Goal: Check status: Check status

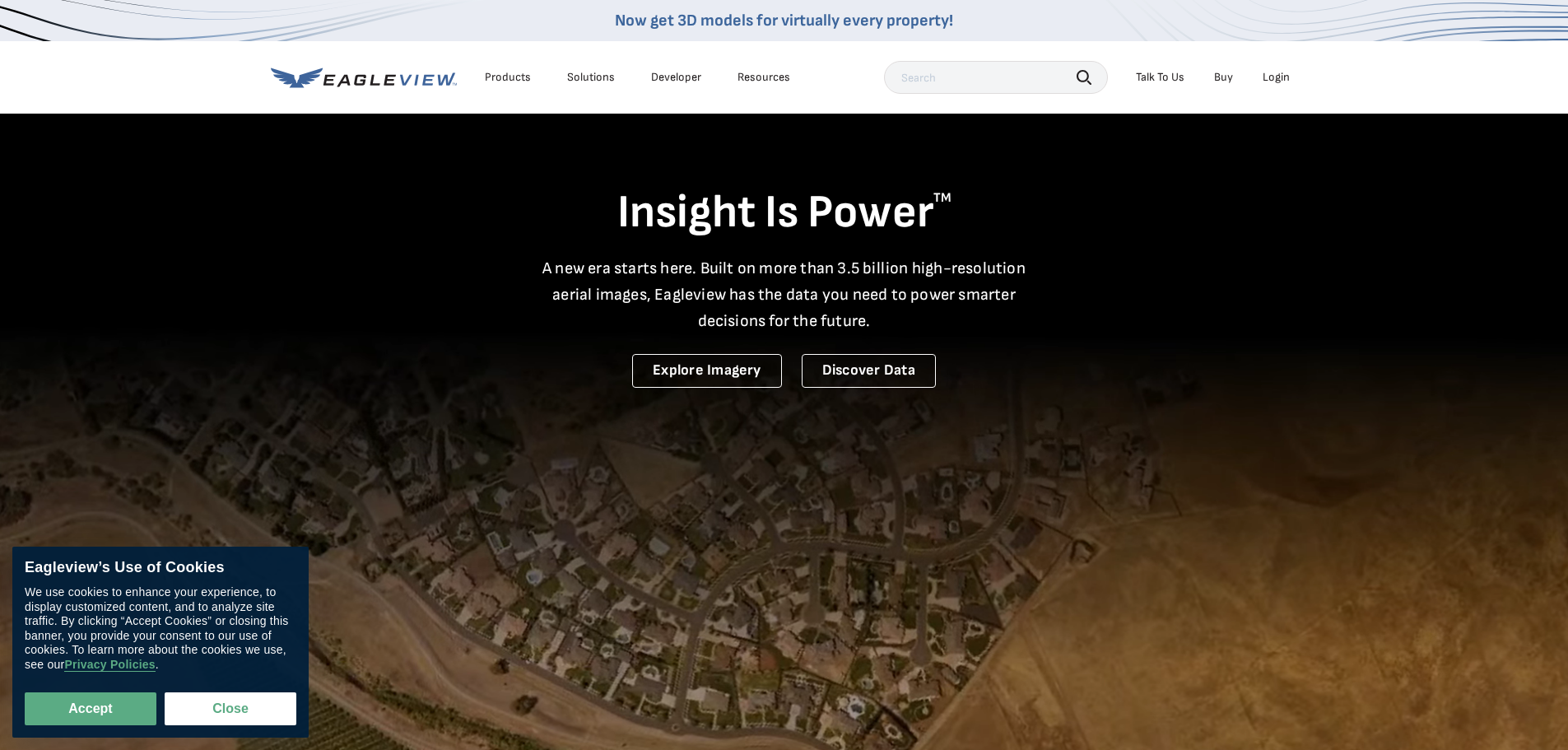
click at [1279, 71] on div "Login" at bounding box center [1276, 77] width 27 height 14
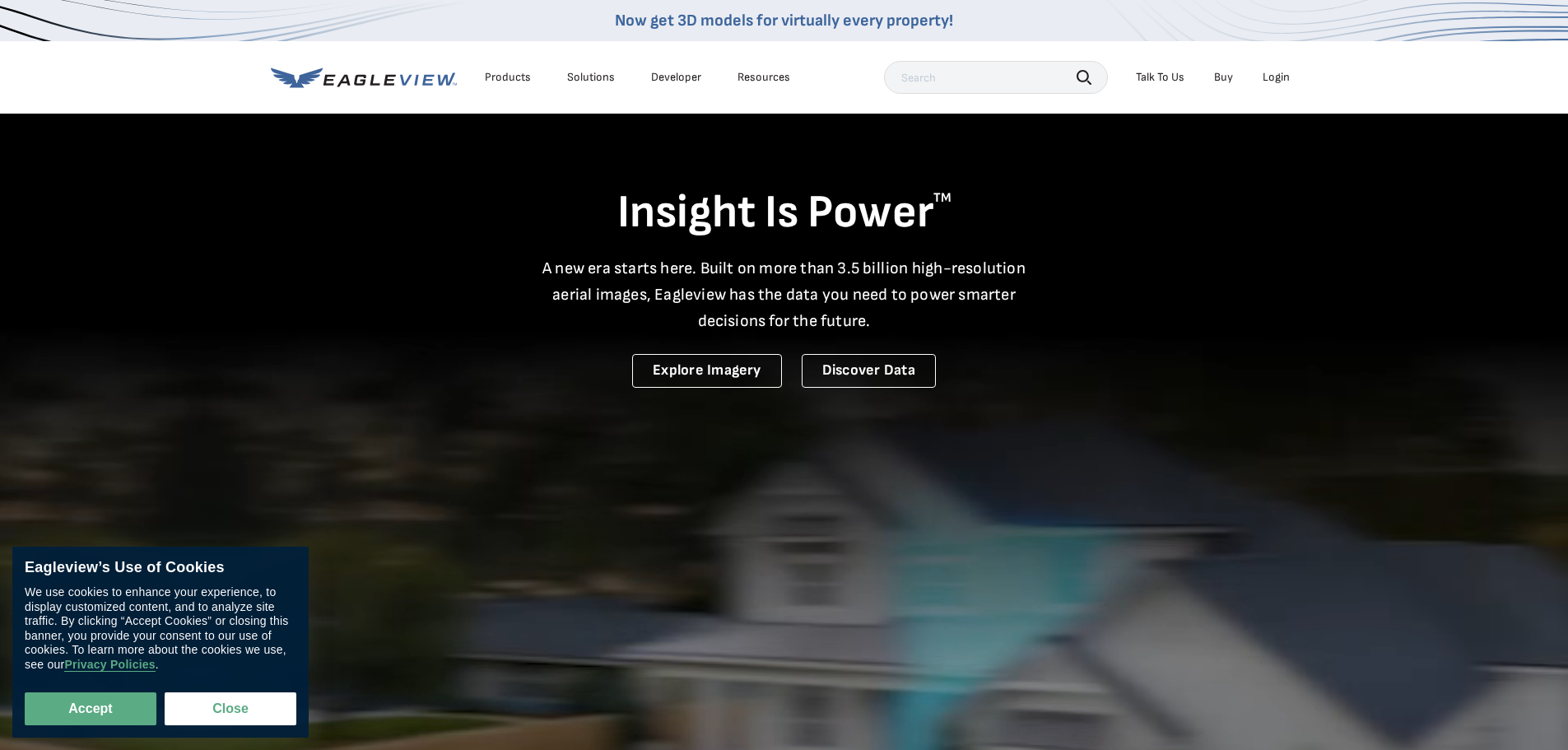
click at [1270, 76] on div "Login" at bounding box center [1276, 77] width 27 height 14
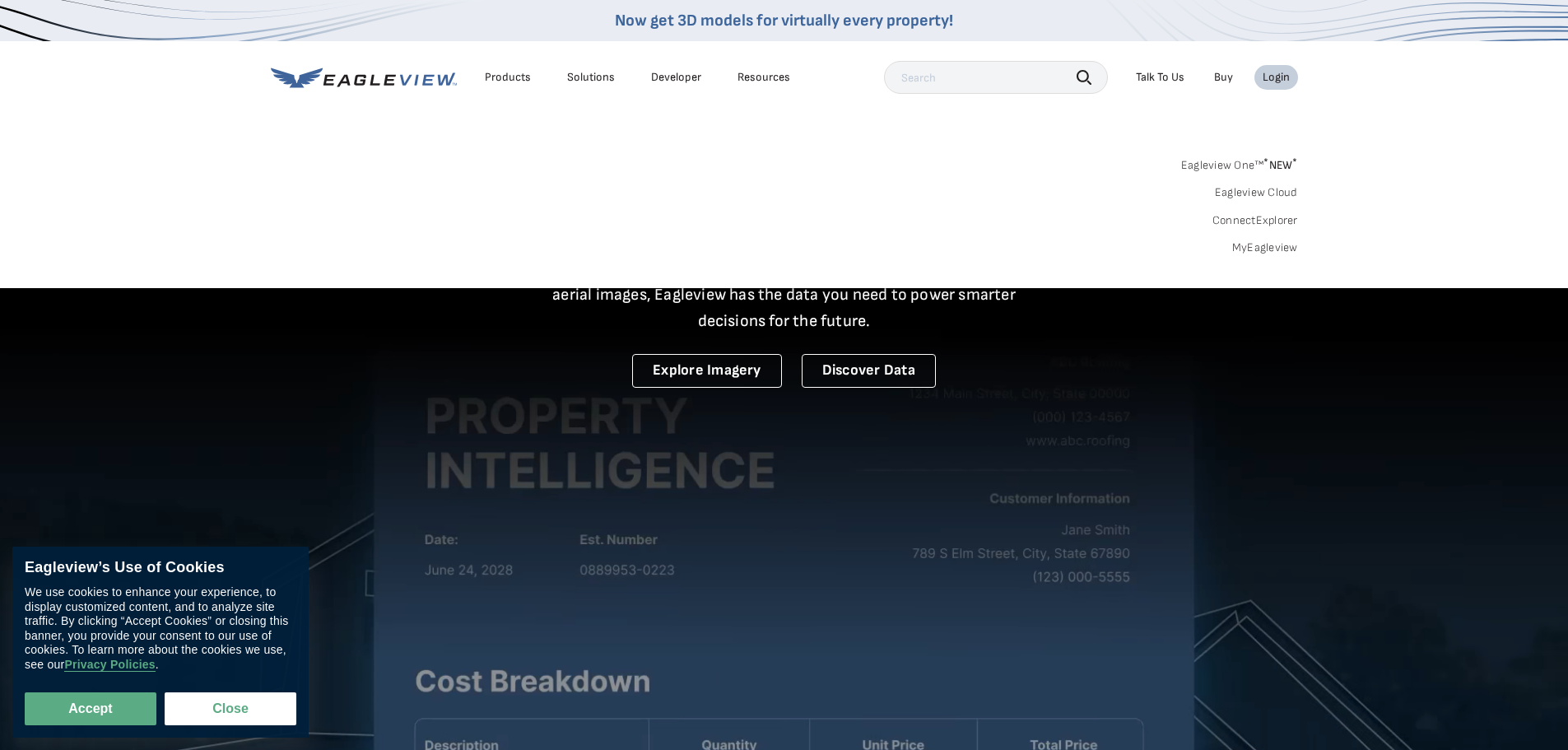
click at [1288, 244] on link "MyEagleview" at bounding box center [1264, 247] width 66 height 14
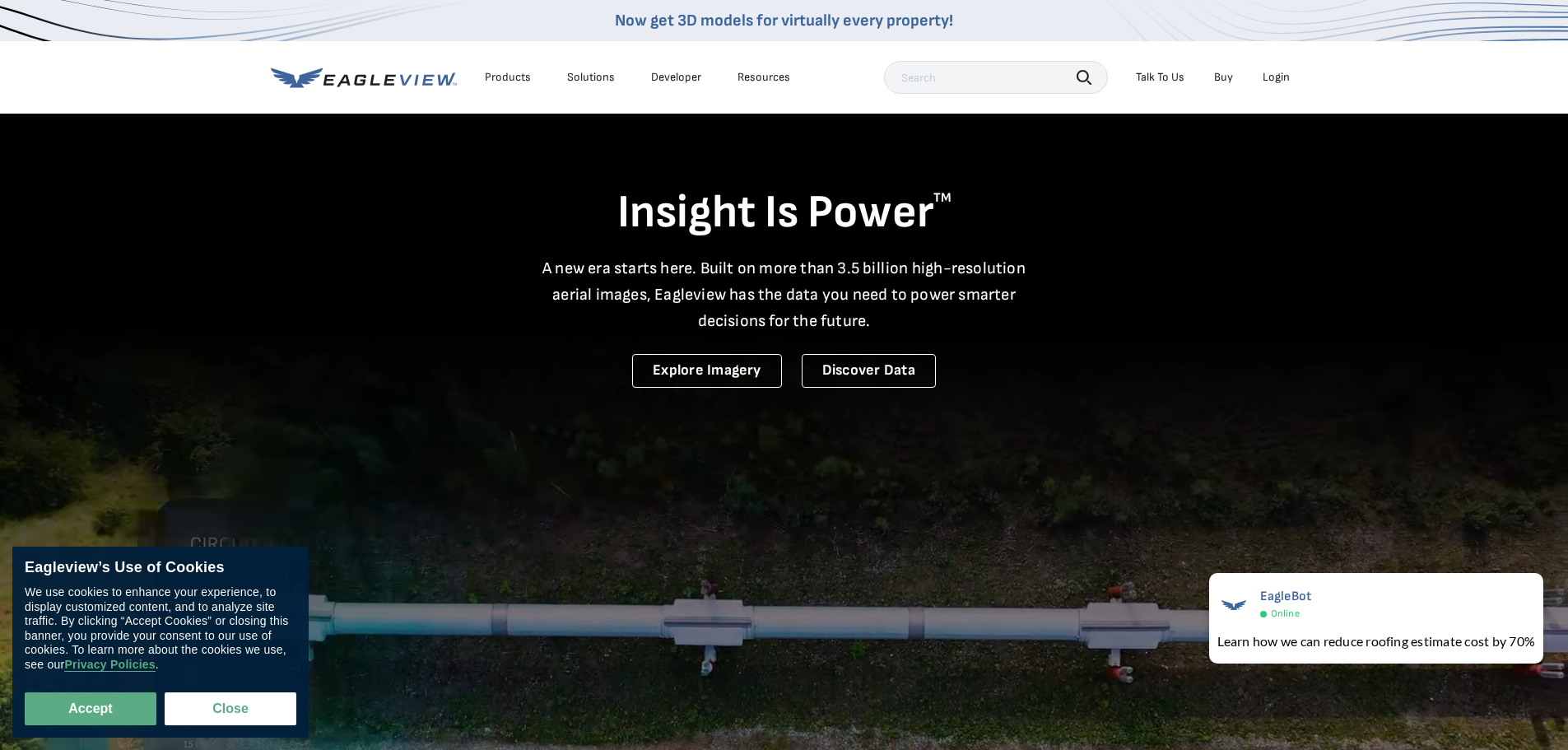
click at [1275, 73] on div "Login" at bounding box center [1276, 77] width 27 height 14
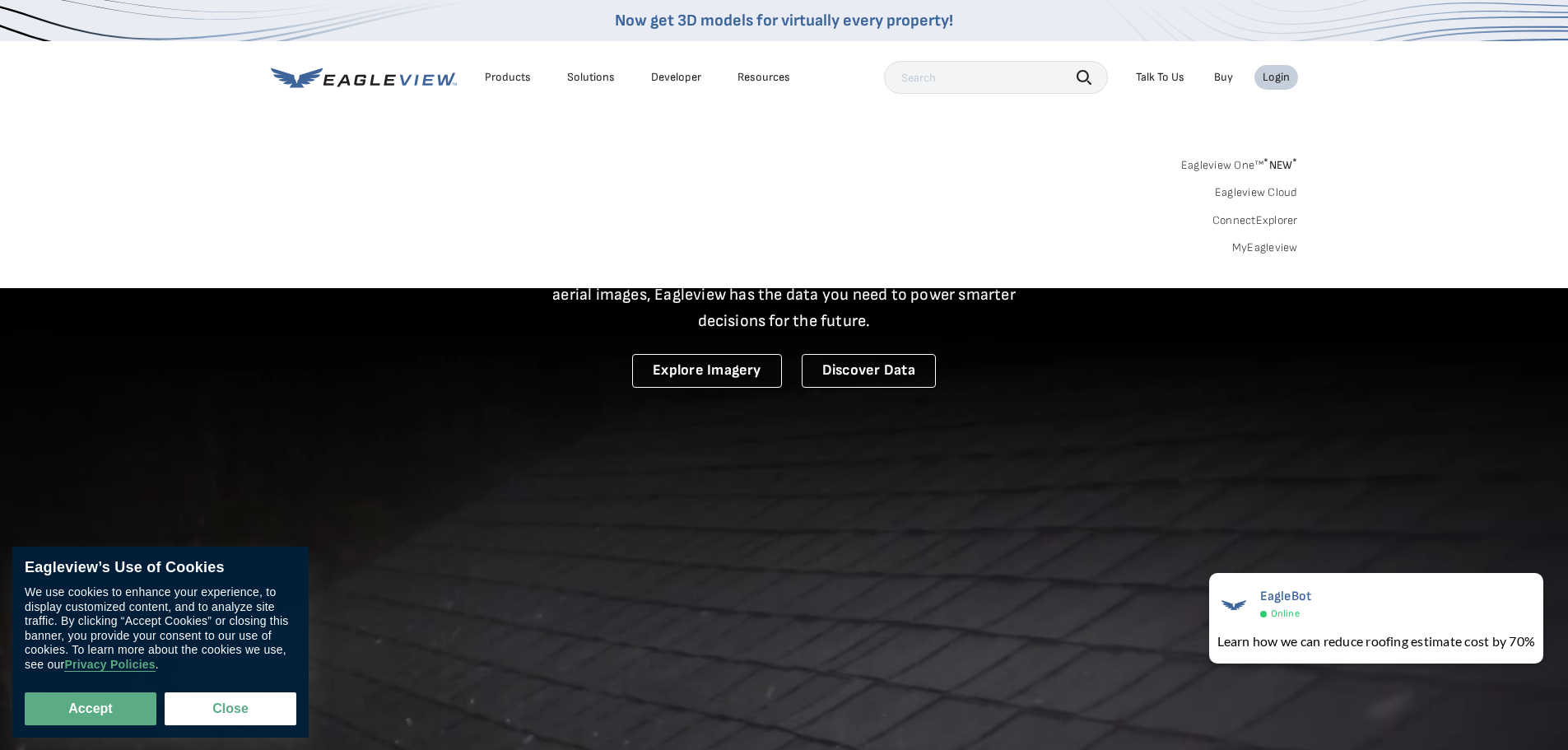
click at [1271, 248] on link "MyEagleview" at bounding box center [1264, 247] width 66 height 14
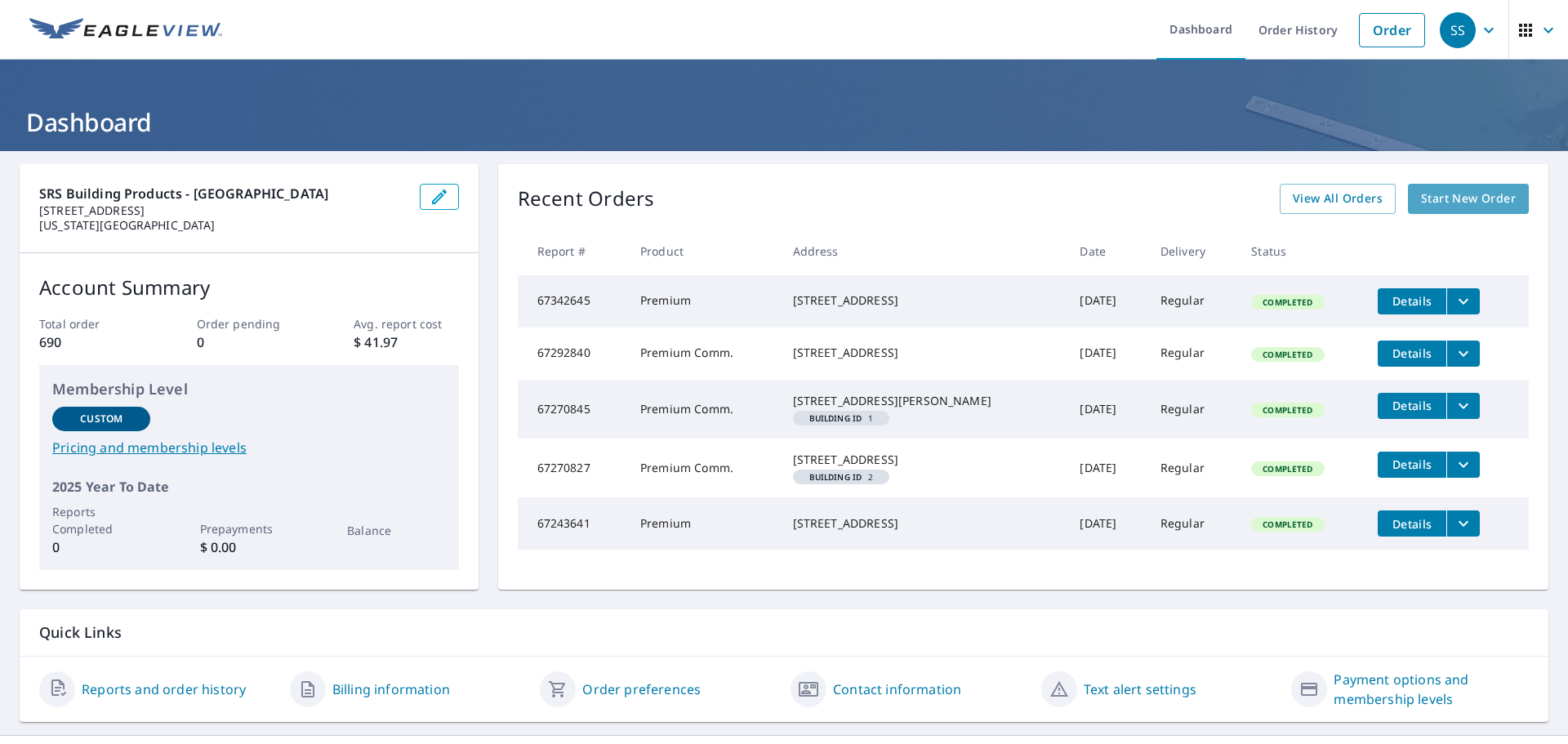
click at [1444, 192] on span "Start New Order" at bounding box center [1468, 198] width 95 height 20
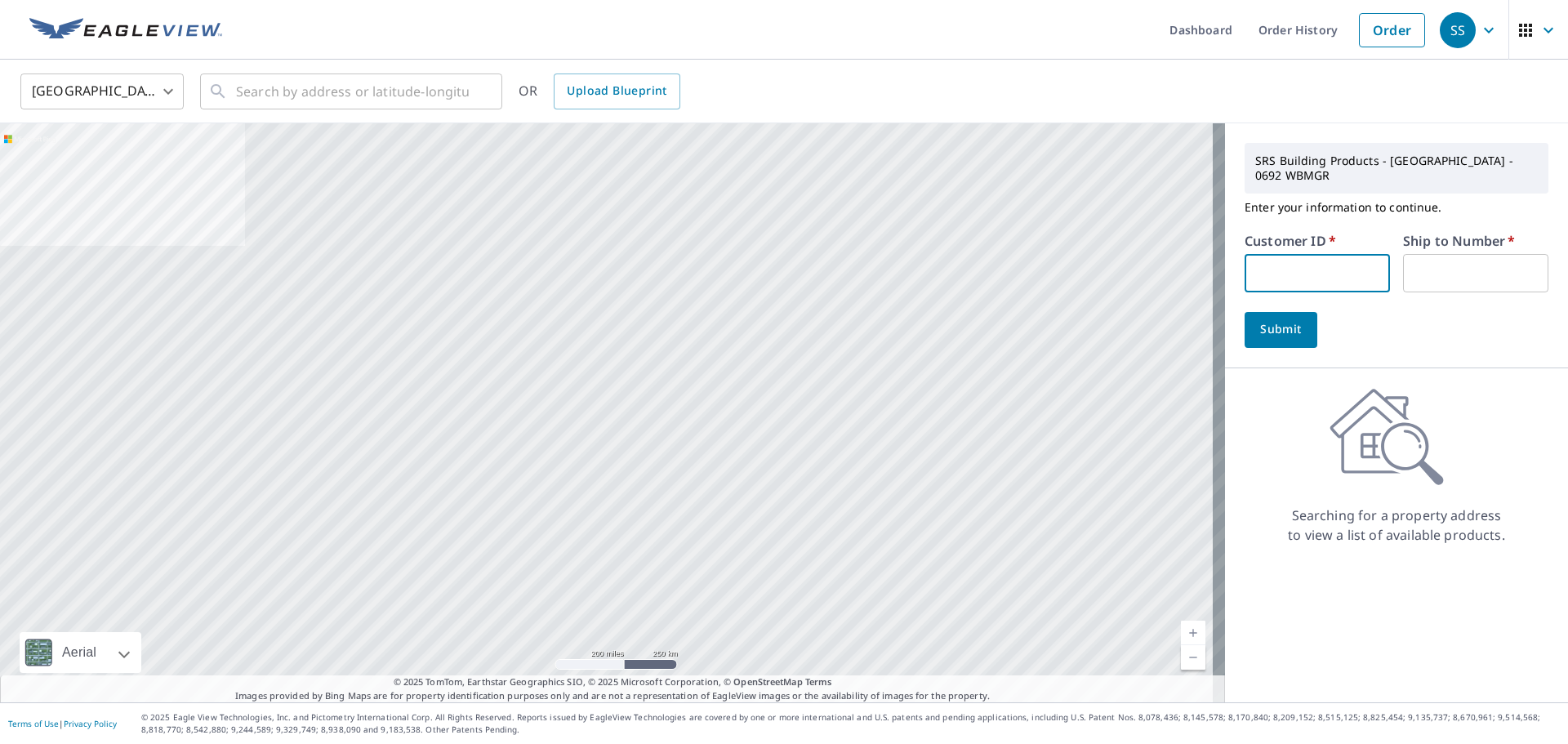
click at [1312, 277] on input "text" at bounding box center [1317, 273] width 145 height 38
click at [1320, 272] on input "text" at bounding box center [1317, 273] width 145 height 38
type input "fis620"
type input "1"
click at [1279, 318] on button "Submit" at bounding box center [1281, 330] width 72 height 36
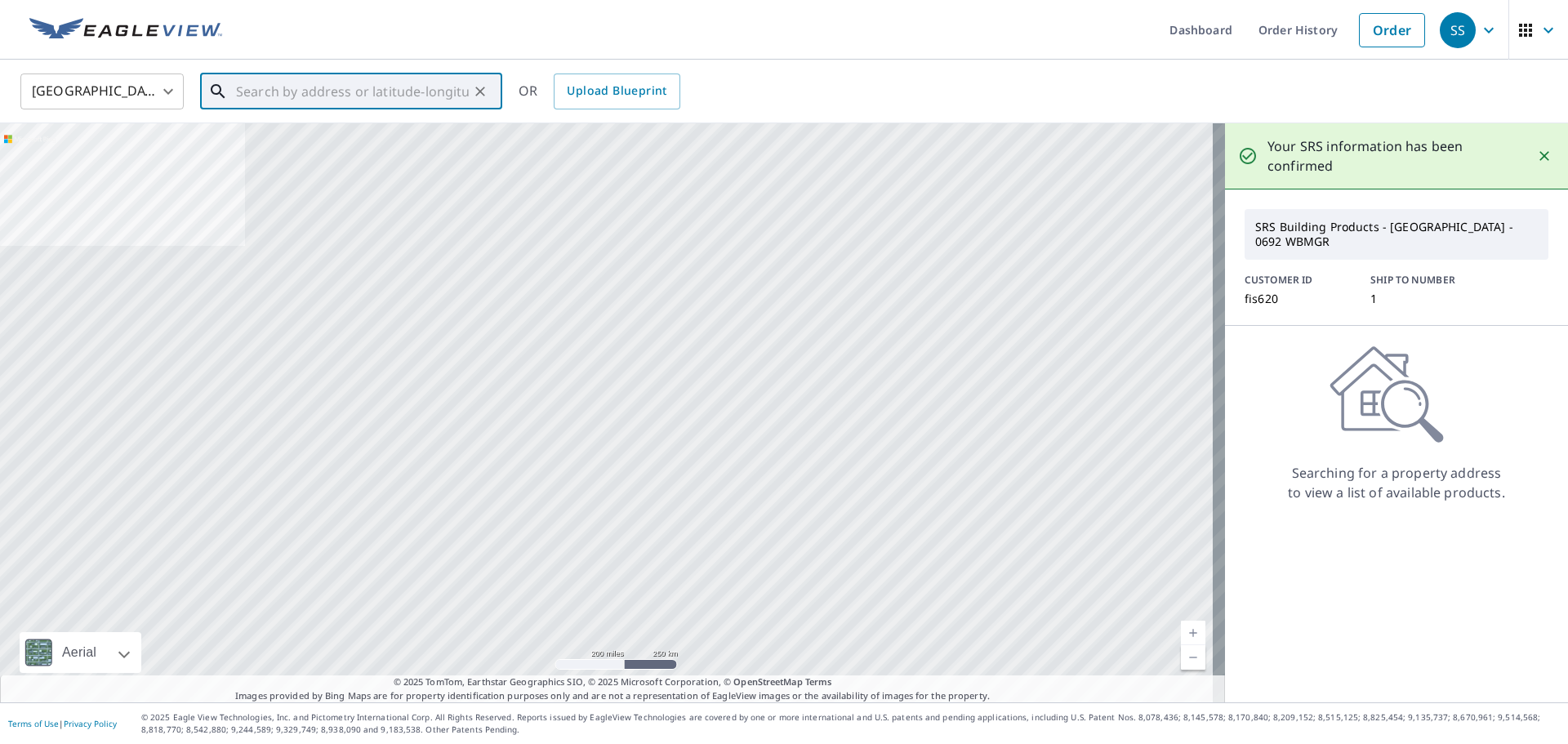
click at [274, 85] on input "text" at bounding box center [352, 91] width 233 height 46
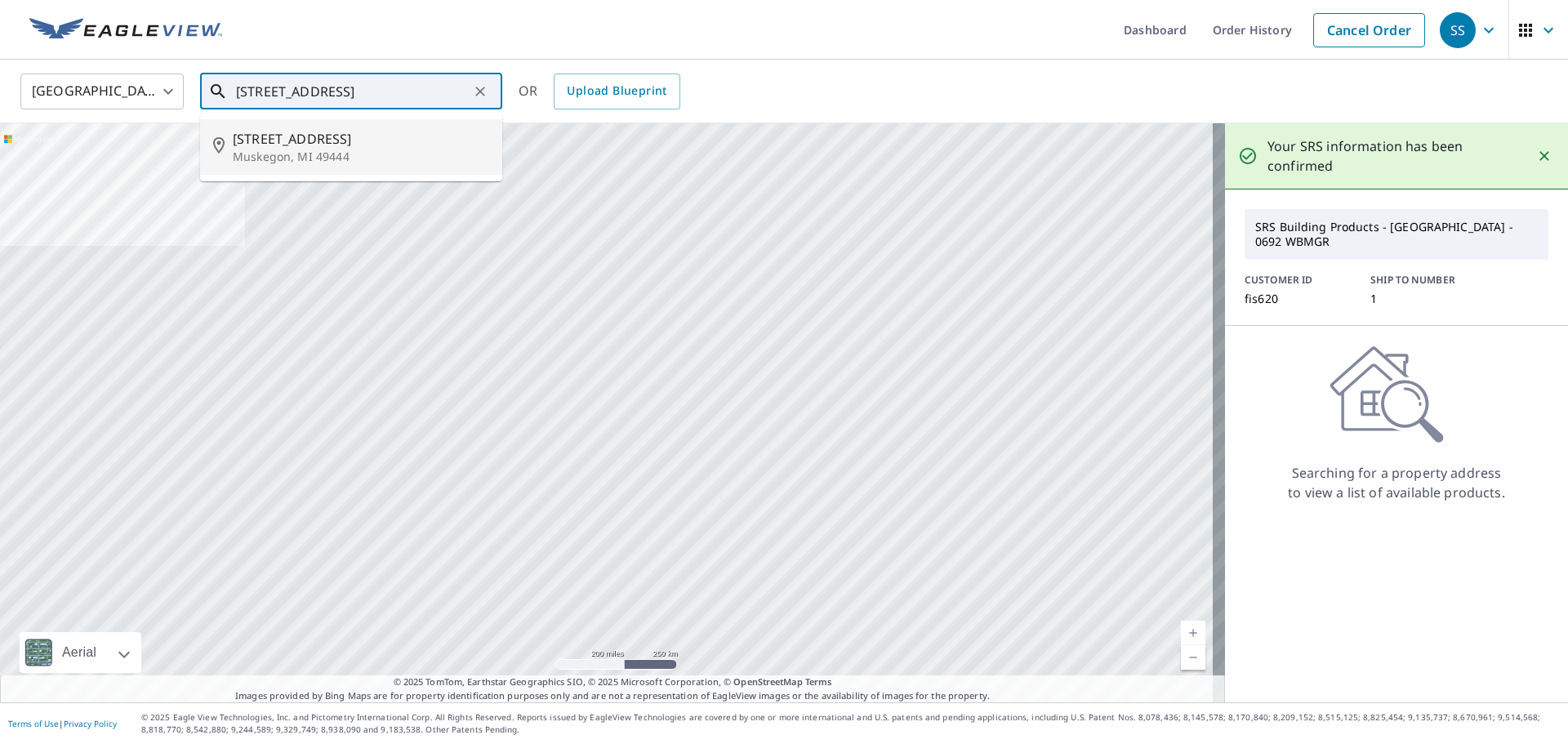
click at [344, 144] on span "2280 Heights Ravenna Rd" at bounding box center [361, 139] width 257 height 20
type input "2280 Heights Ravenna Rd Muskegon, MI 49444"
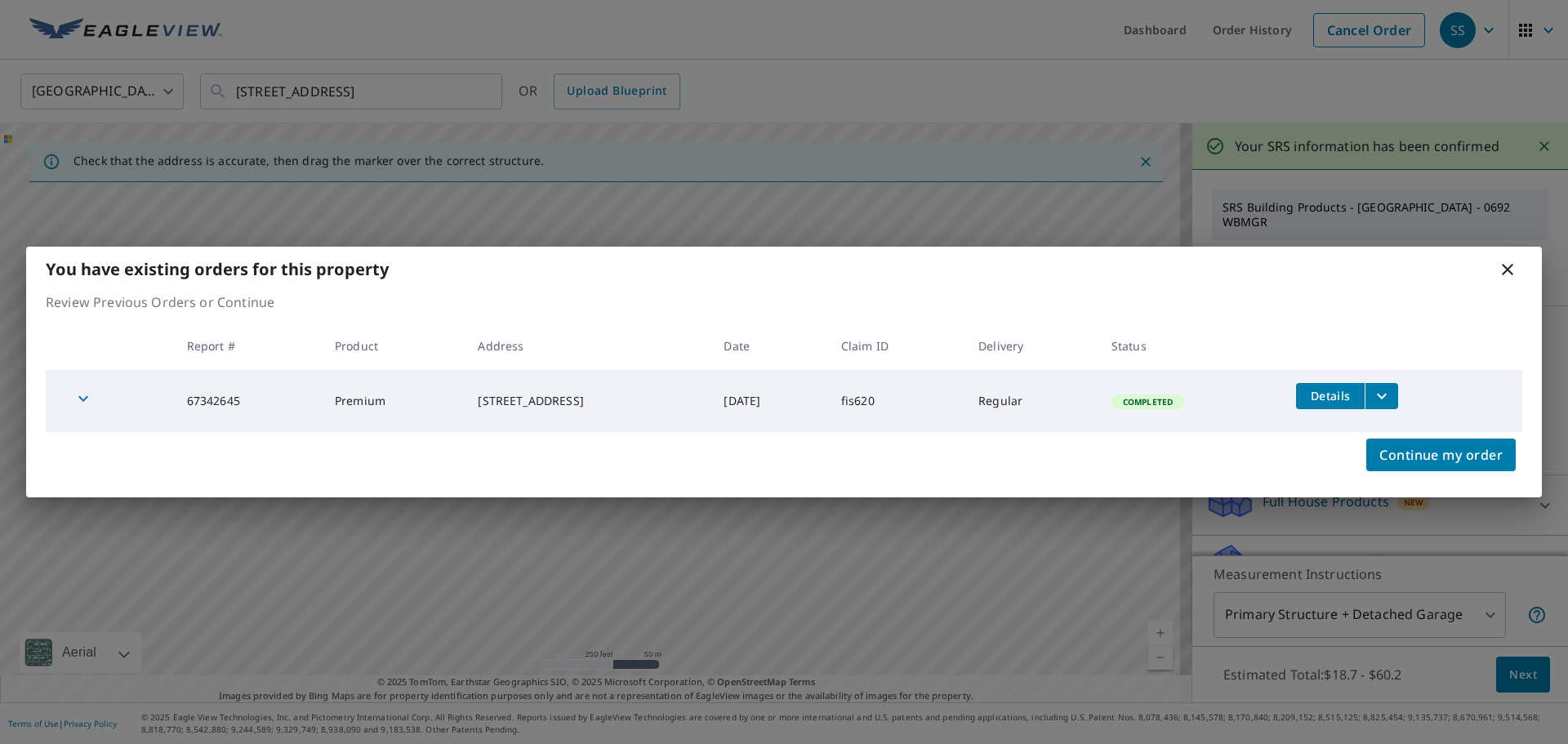
click at [1350, 392] on span "Details" at bounding box center [1330, 395] width 49 height 15
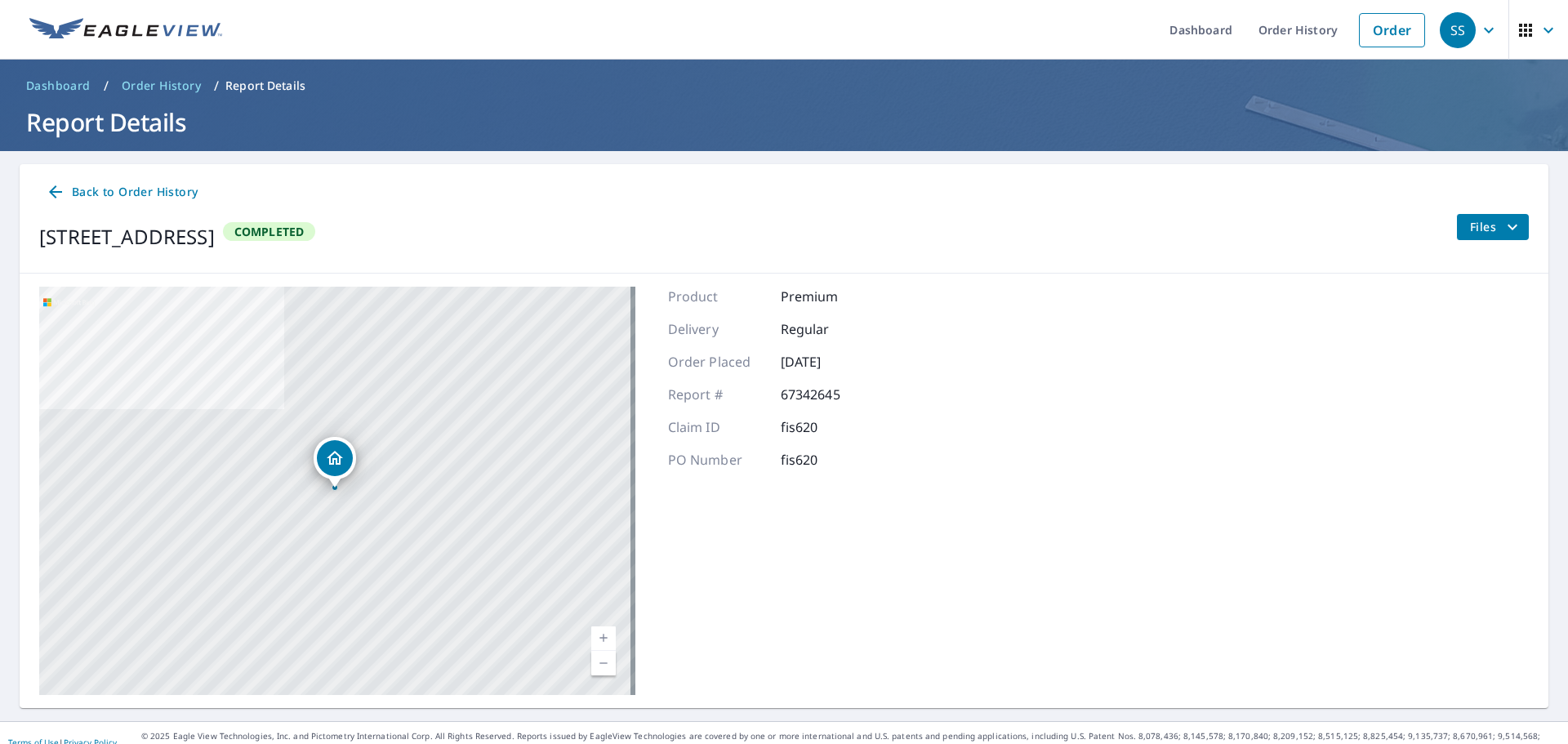
click at [147, 192] on span "Back to Order History" at bounding box center [122, 192] width 152 height 20
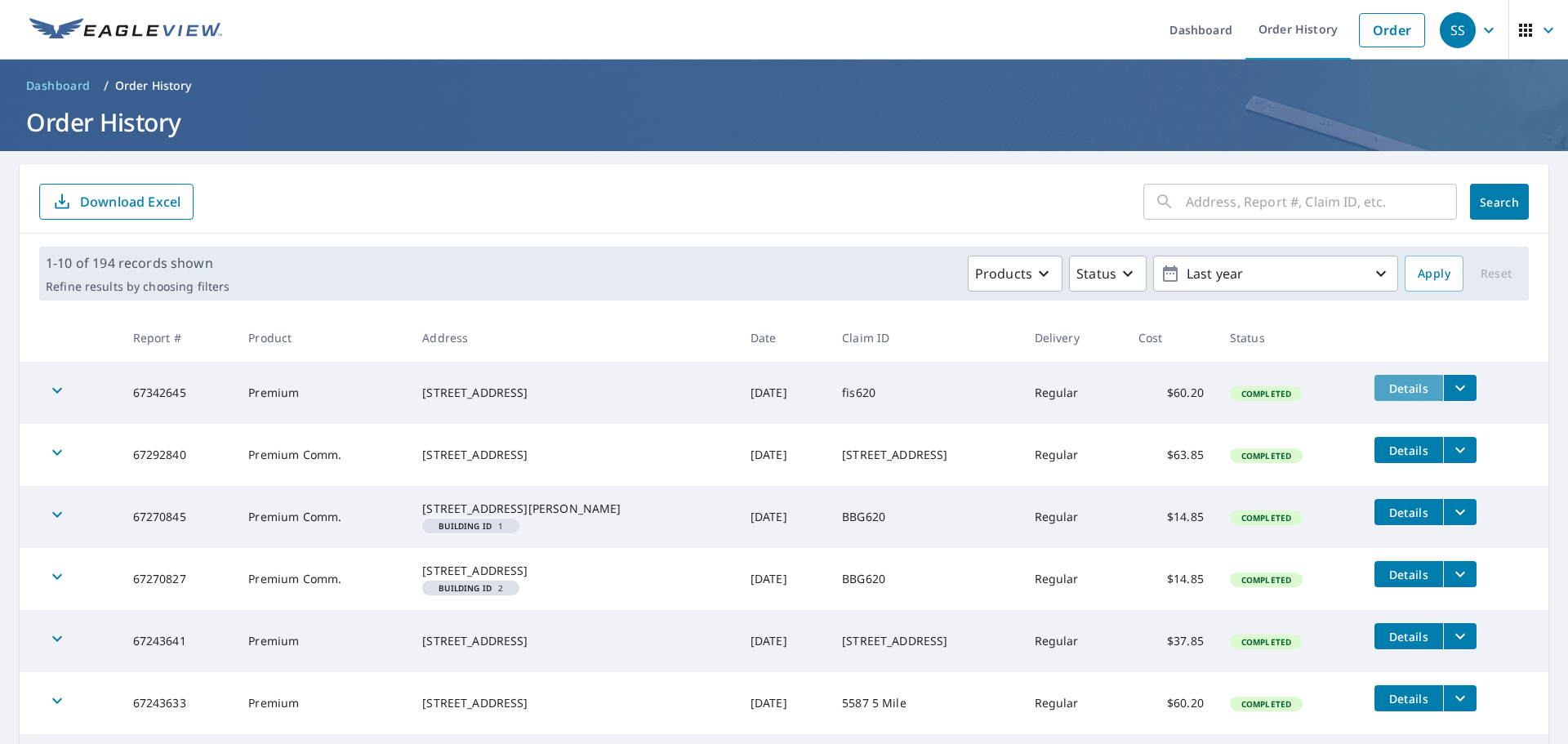
click at [1384, 388] on span "Details" at bounding box center [1408, 388] width 49 height 15
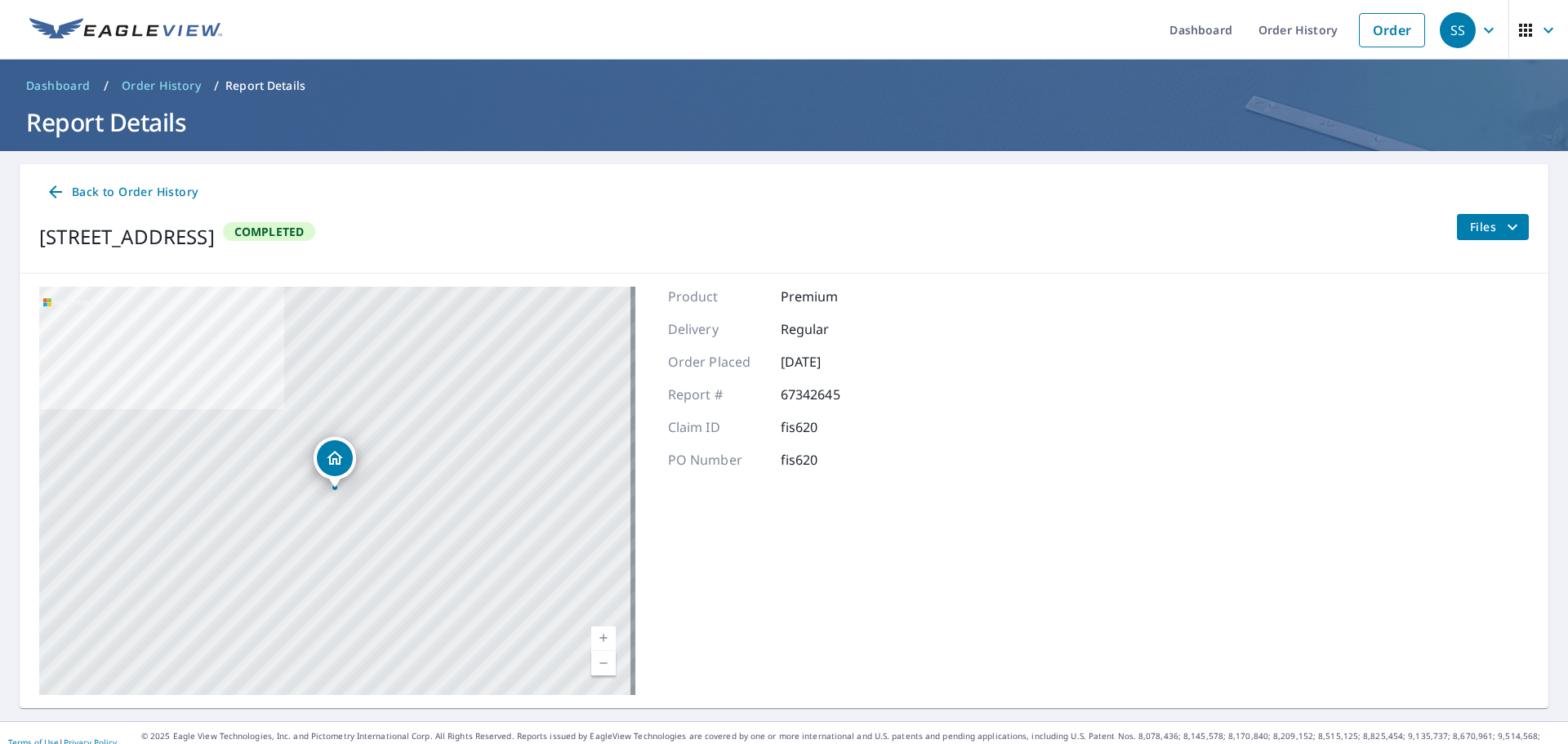
click at [156, 187] on span "Back to Order History" at bounding box center [122, 192] width 152 height 20
